Goal: Task Accomplishment & Management: Manage account settings

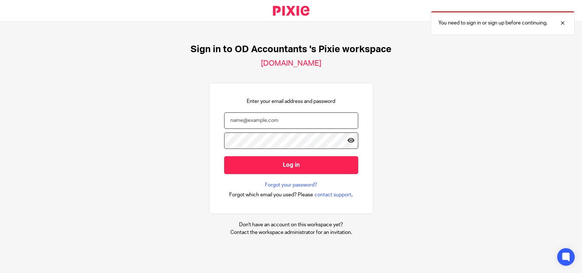
type input "[EMAIL_ADDRESS][DOMAIN_NAME]"
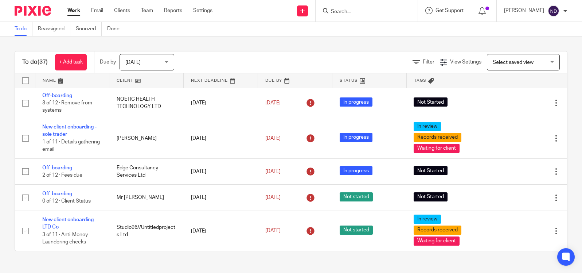
click at [355, 12] on input "Search" at bounding box center [363, 12] width 66 height 7
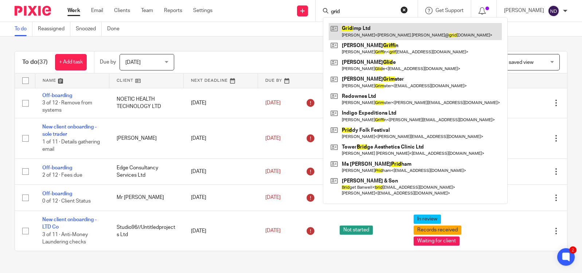
type input "grid"
click at [360, 29] on link at bounding box center [415, 31] width 173 height 17
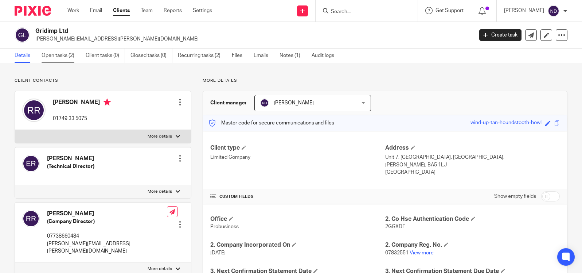
click at [51, 57] on link "Open tasks (2)" at bounding box center [61, 55] width 39 height 14
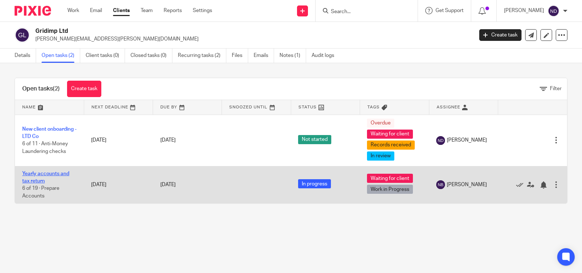
click at [32, 176] on link "Yearly accounts and tax return" at bounding box center [45, 177] width 47 height 12
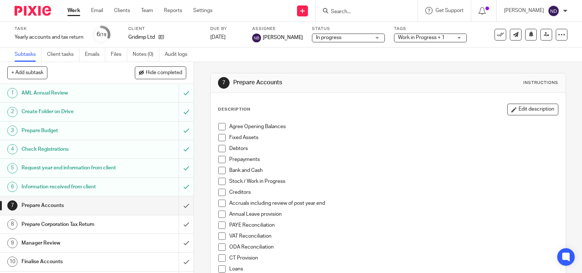
click at [35, 131] on h1 "Prepare Budget" at bounding box center [72, 130] width 100 height 11
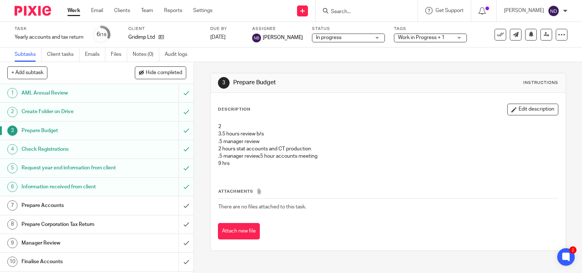
click at [43, 186] on h1 "Information received from client" at bounding box center [72, 186] width 100 height 11
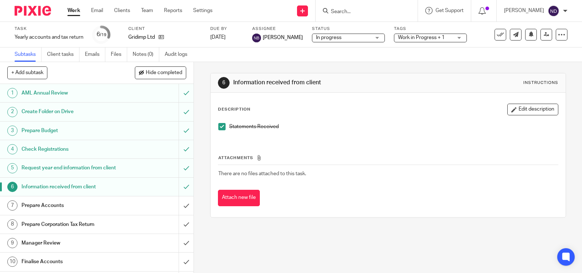
click at [47, 166] on h1 "Request year end information from client" at bounding box center [72, 167] width 100 height 11
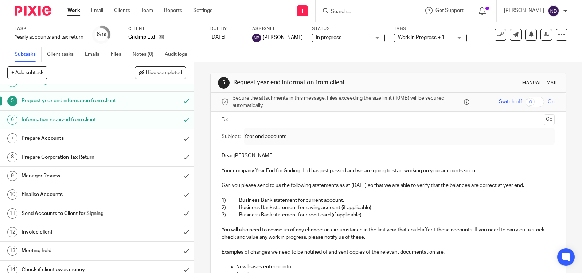
scroll to position [67, 0]
click at [33, 138] on h1 "Prepare Accounts" at bounding box center [72, 137] width 100 height 11
